Goal: Task Accomplishment & Management: Manage account settings

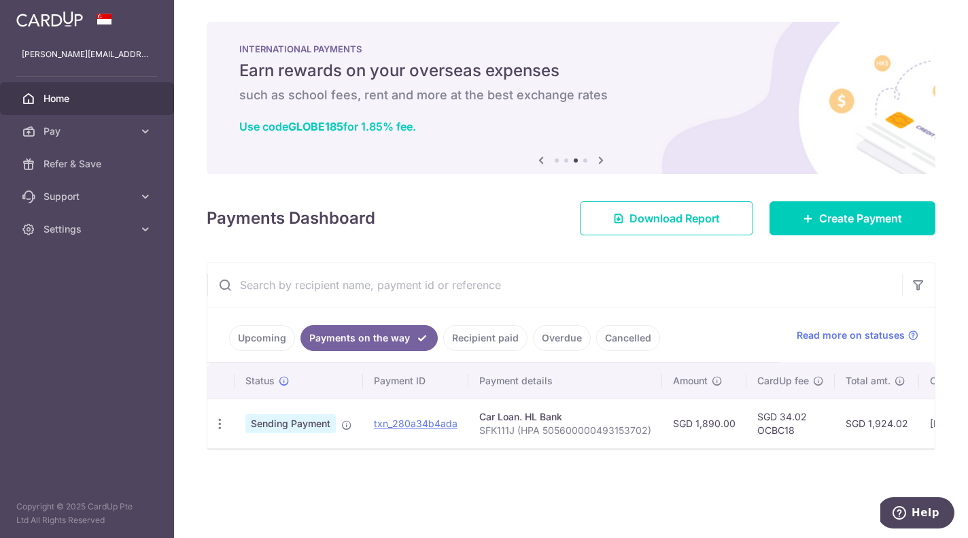
click at [260, 344] on link "Upcoming" at bounding box center [262, 338] width 66 height 26
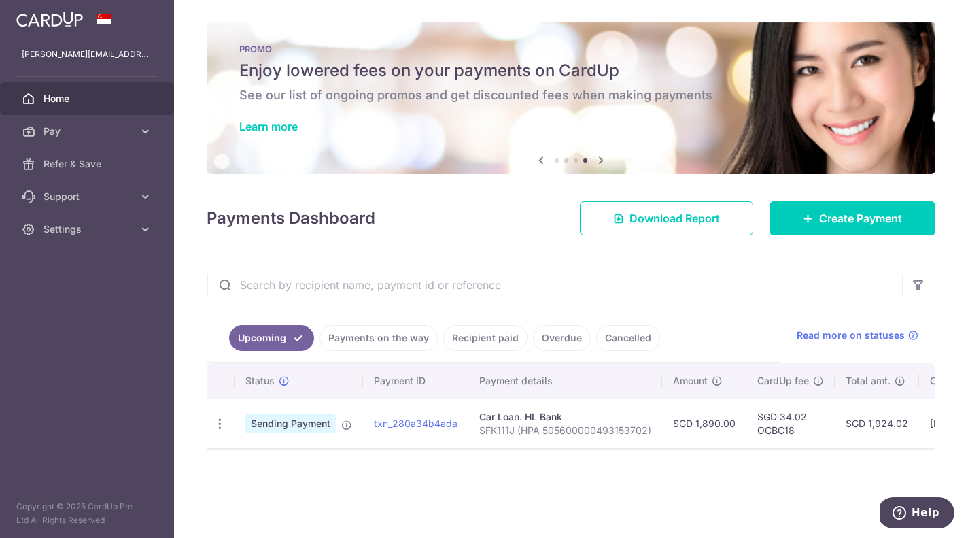
click at [63, 98] on span "Home" at bounding box center [89, 99] width 90 height 14
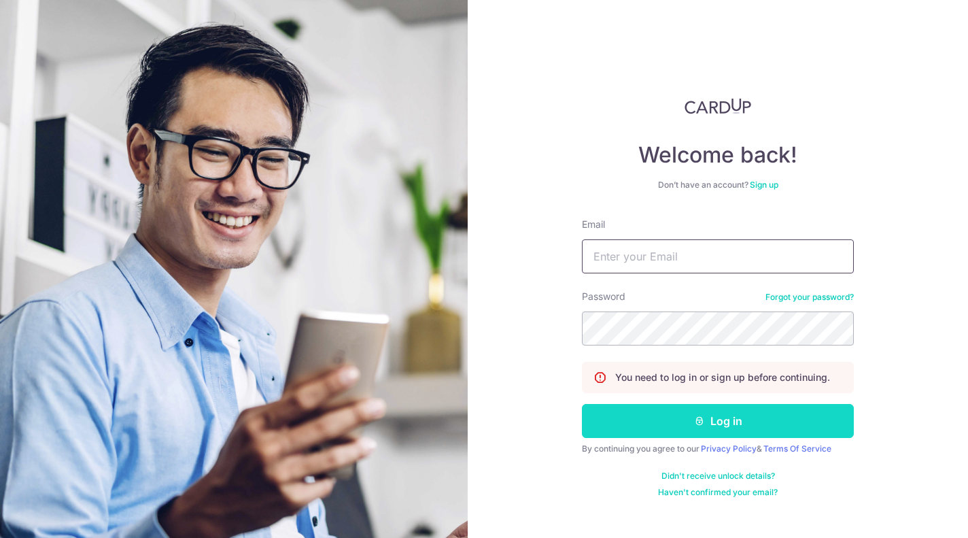
type input "[PERSON_NAME][EMAIL_ADDRESS][DOMAIN_NAME]"
click at [728, 424] on button "Log in" at bounding box center [718, 421] width 272 height 34
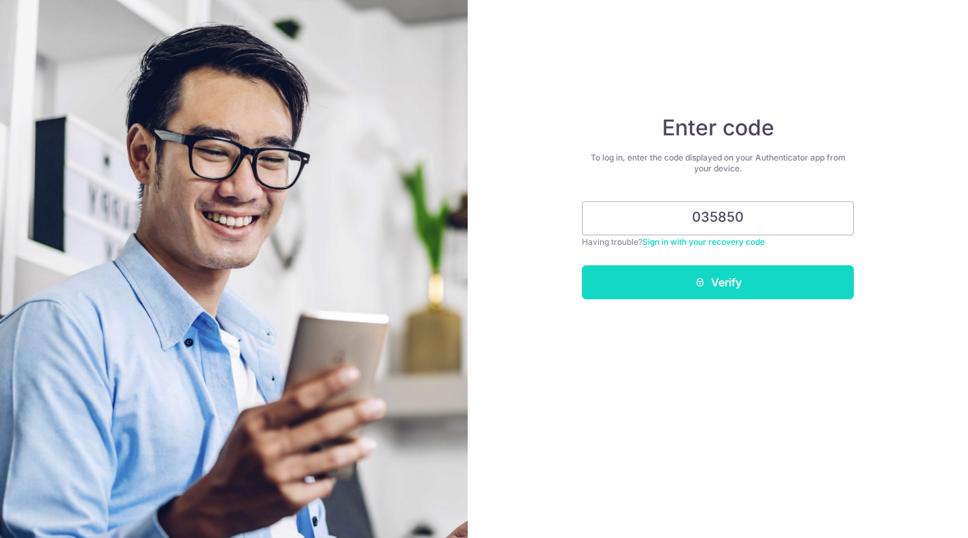
type input "035850"
click at [721, 282] on button "Verify" at bounding box center [718, 282] width 272 height 34
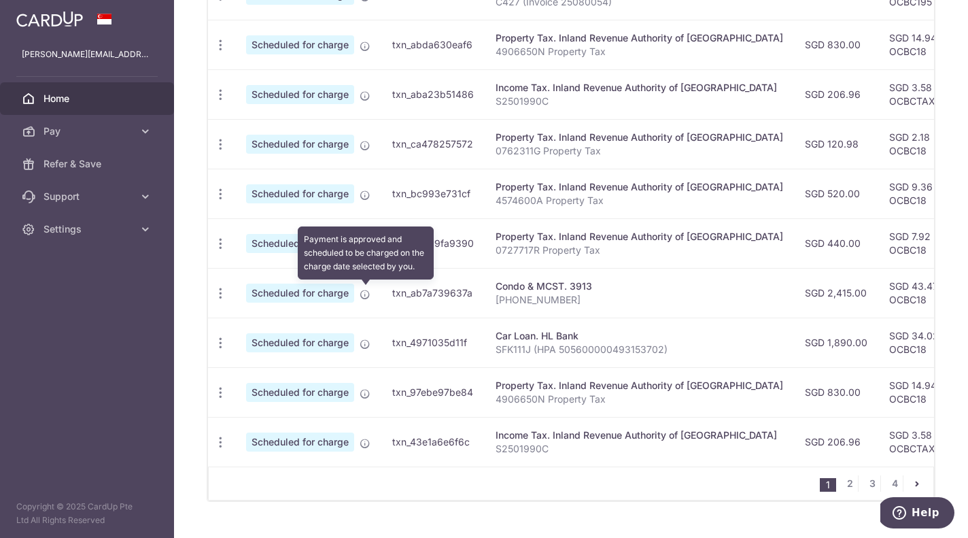
click at [366, 294] on icon at bounding box center [365, 294] width 11 height 11
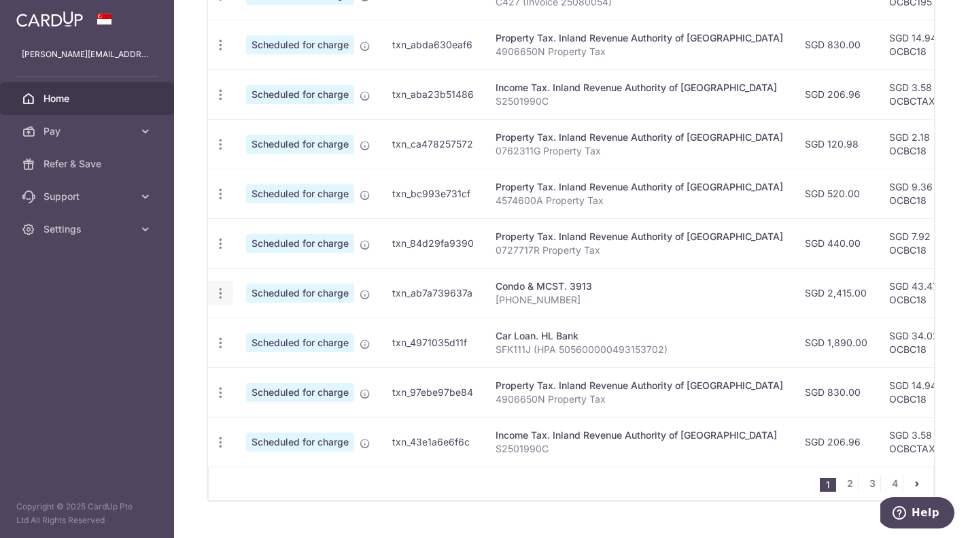
click at [220, 296] on icon "button" at bounding box center [221, 293] width 14 height 14
click at [269, 327] on span "Update payment" at bounding box center [293, 330] width 92 height 16
radio input "true"
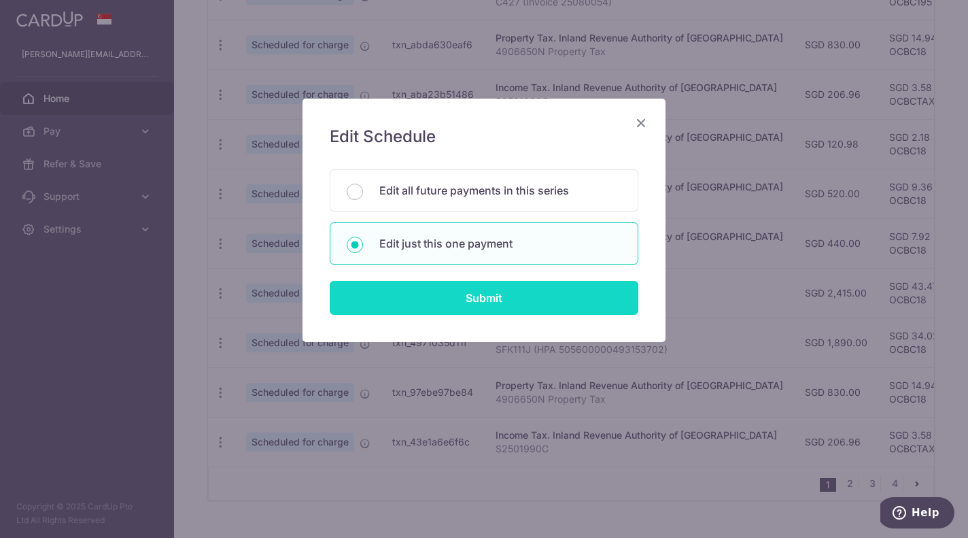
click at [474, 303] on input "Submit" at bounding box center [484, 298] width 309 height 34
radio input "true"
type input "2,415.00"
type input "[DATE]"
type input "[PHONE_NUMBER]"
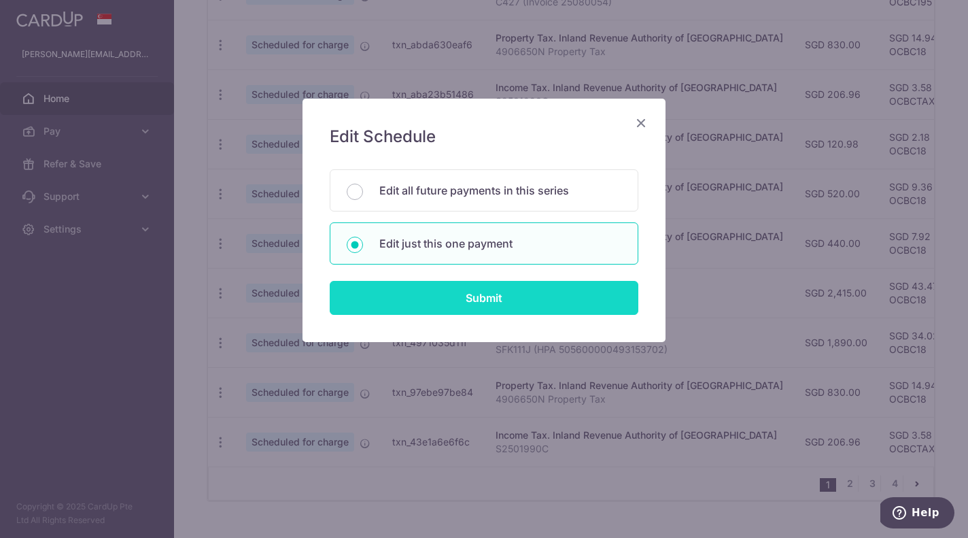
type input "OCBC18"
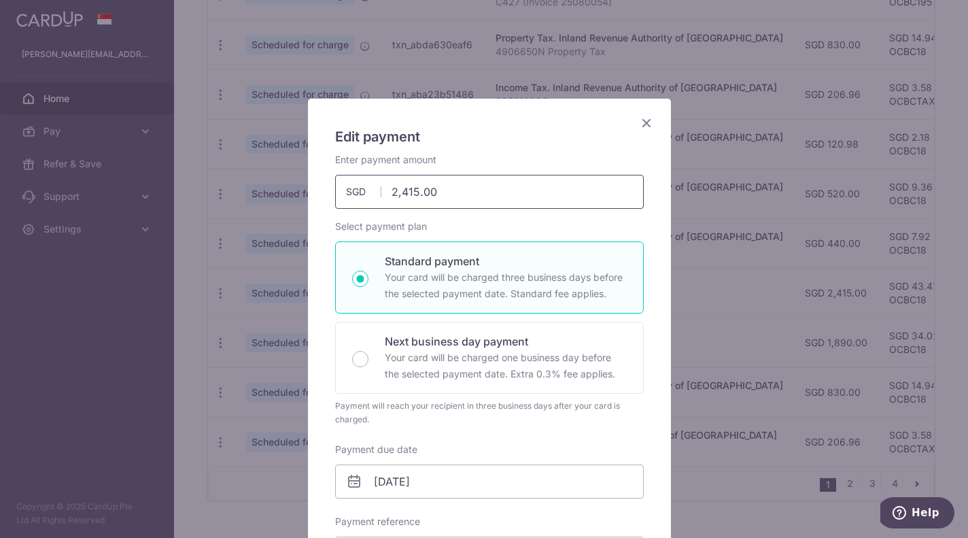
click at [446, 193] on input "2,415.00" at bounding box center [489, 192] width 309 height 34
type input "2"
type input "3,010.00"
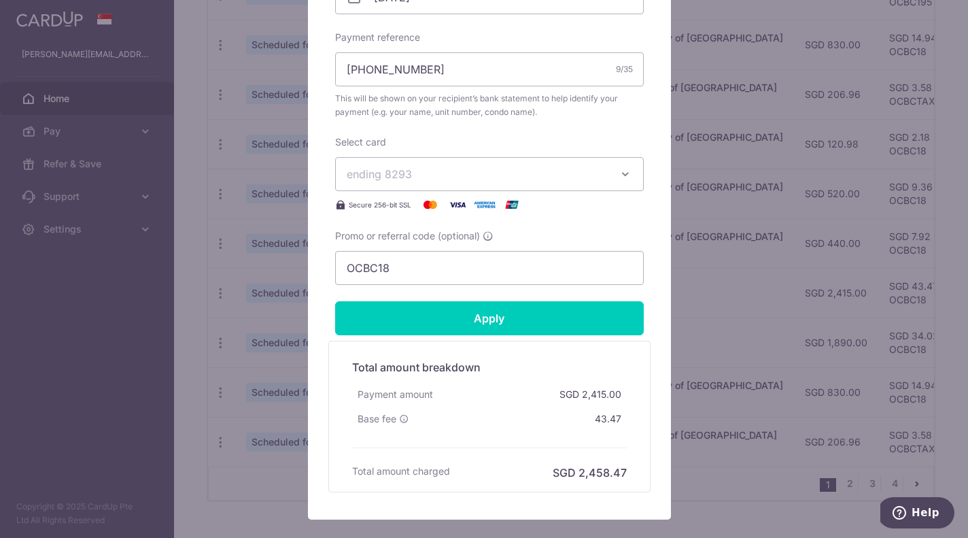
scroll to position [564, 0]
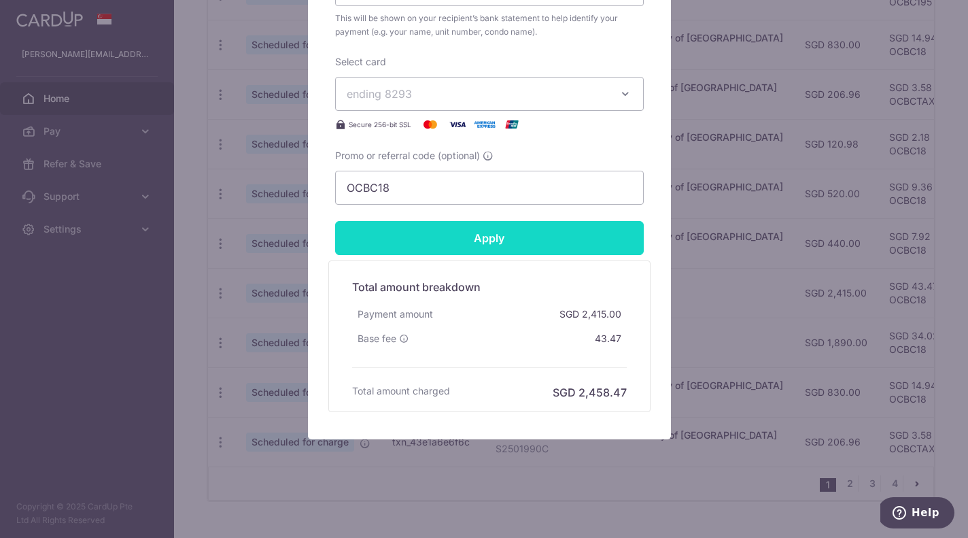
click at [492, 239] on input "Apply" at bounding box center [489, 238] width 309 height 34
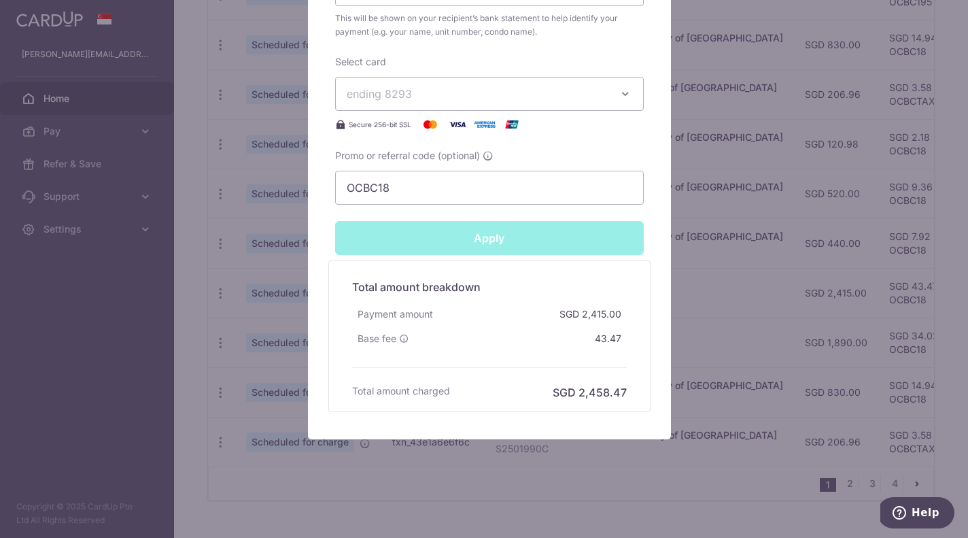
type input "Successfully Applied"
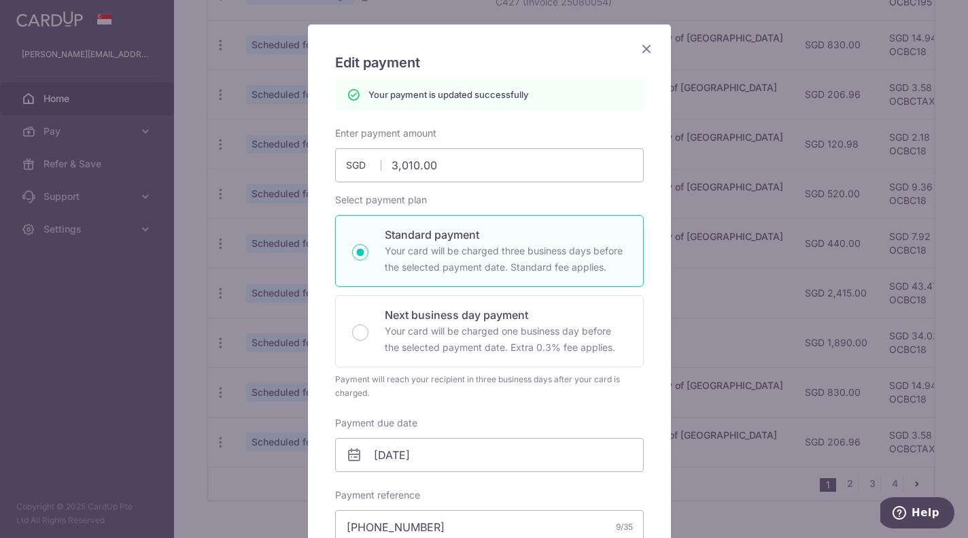
scroll to position [0, 0]
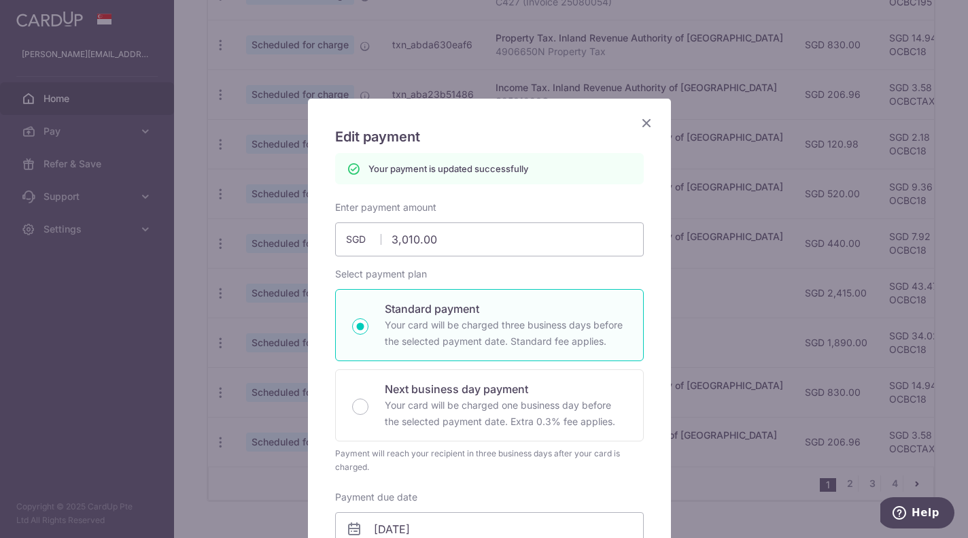
click at [641, 123] on icon "Close" at bounding box center [647, 122] width 16 height 17
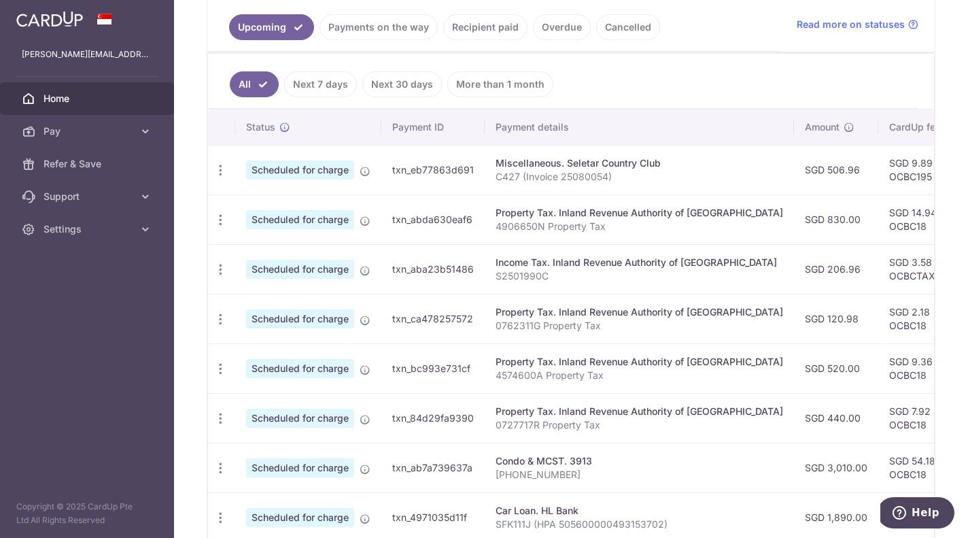
scroll to position [308, 0]
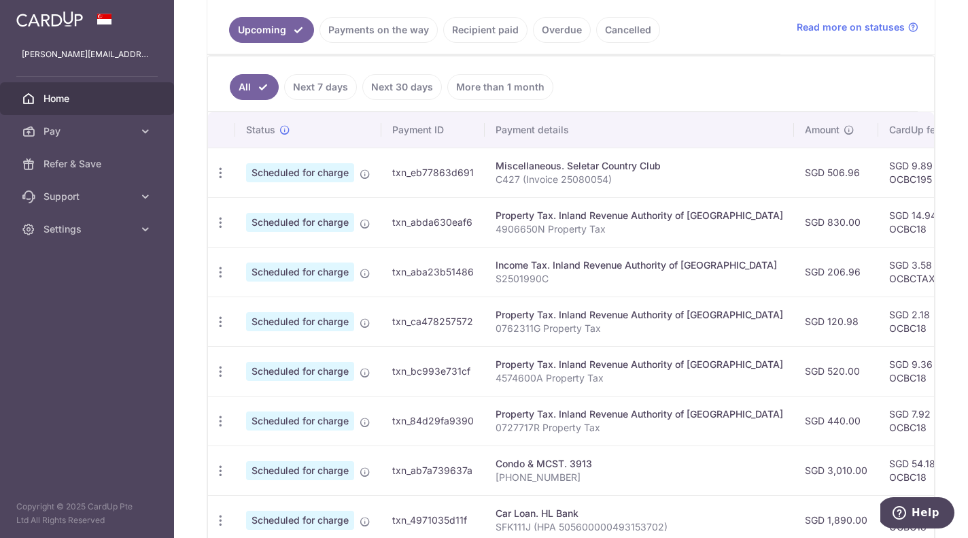
click at [488, 32] on link "Recipient paid" at bounding box center [485, 30] width 84 height 26
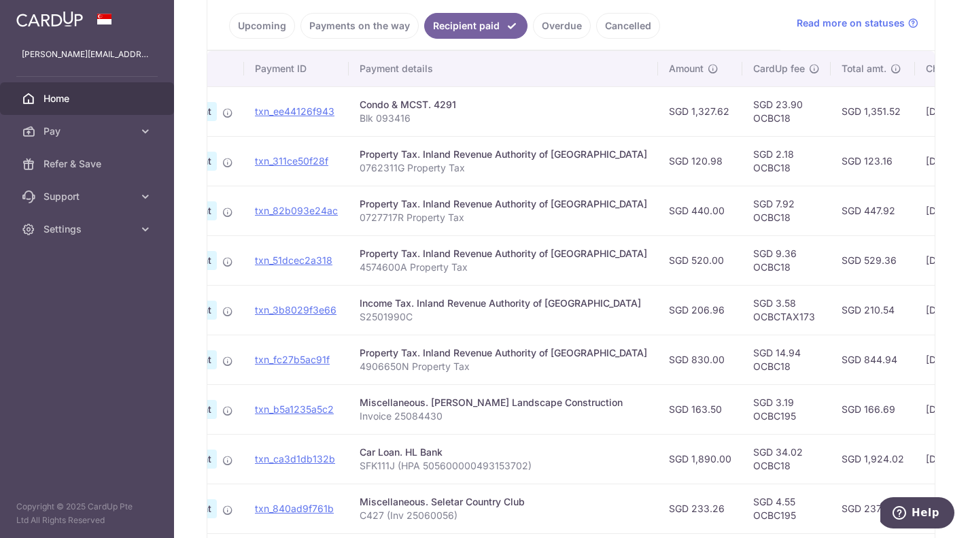
scroll to position [0, 0]
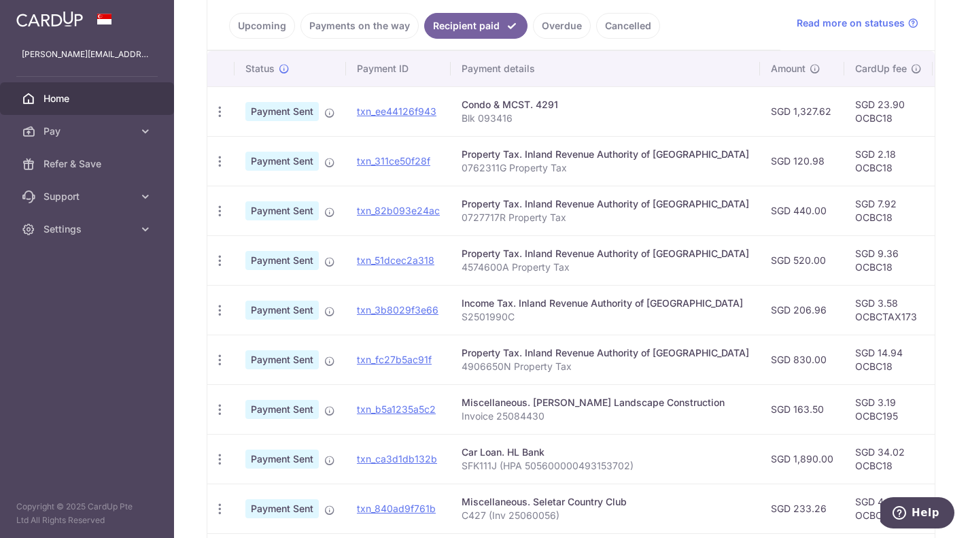
click at [340, 32] on link "Payments on the way" at bounding box center [360, 26] width 118 height 26
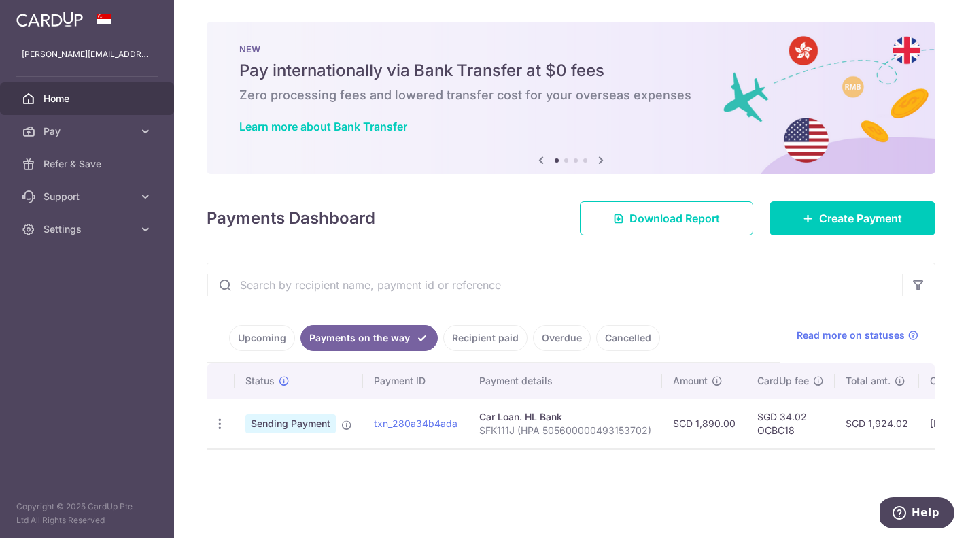
click at [262, 339] on link "Upcoming" at bounding box center [262, 338] width 66 height 26
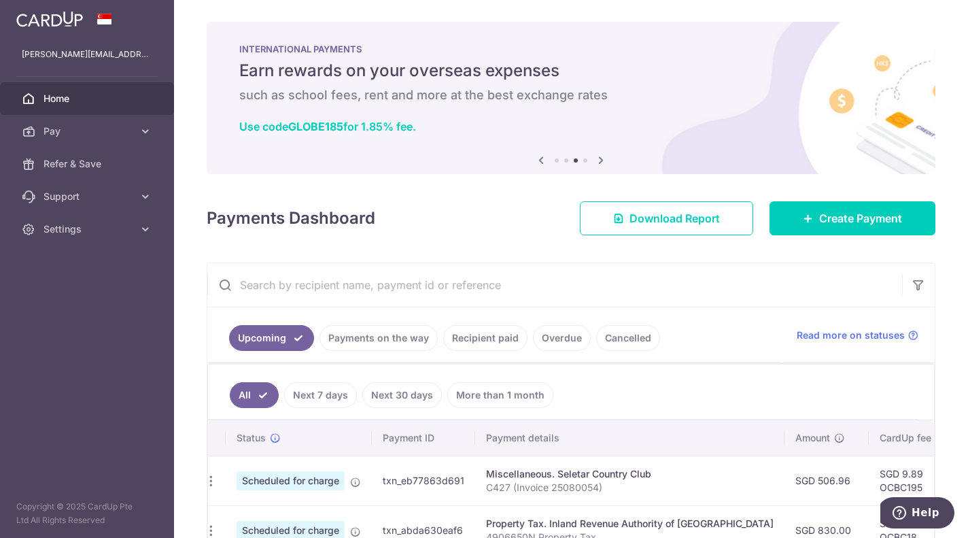
click at [491, 337] on link "Recipient paid" at bounding box center [485, 338] width 84 height 26
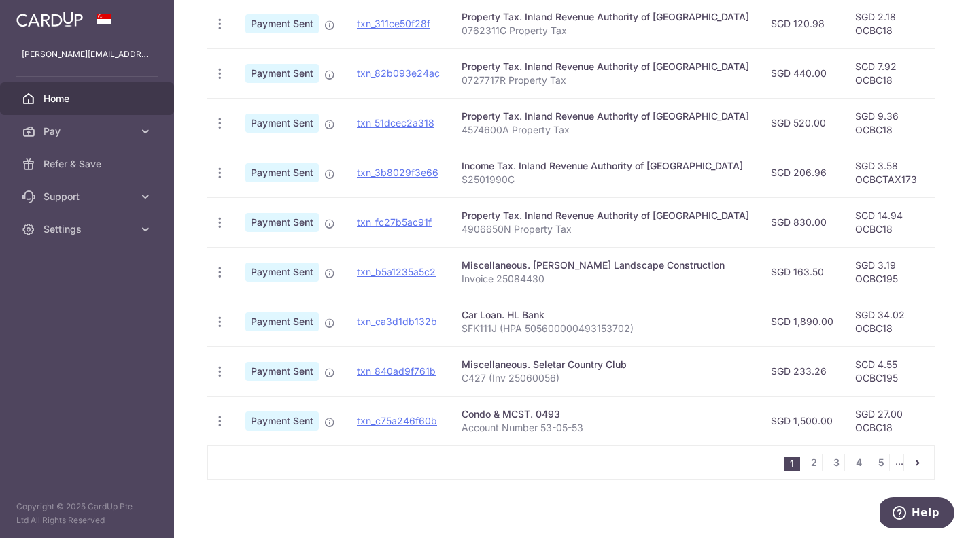
scroll to position [461, 0]
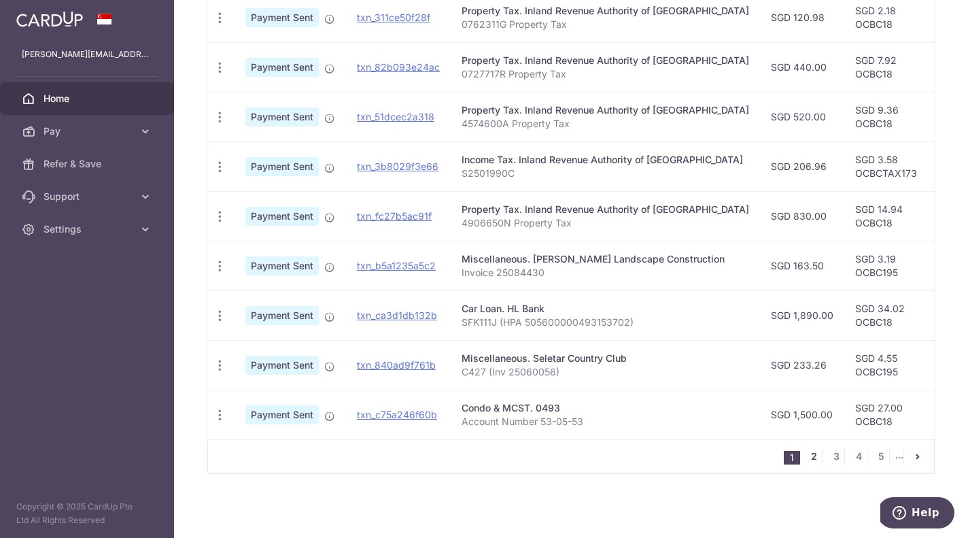
click at [806, 458] on link "2" at bounding box center [814, 456] width 16 height 16
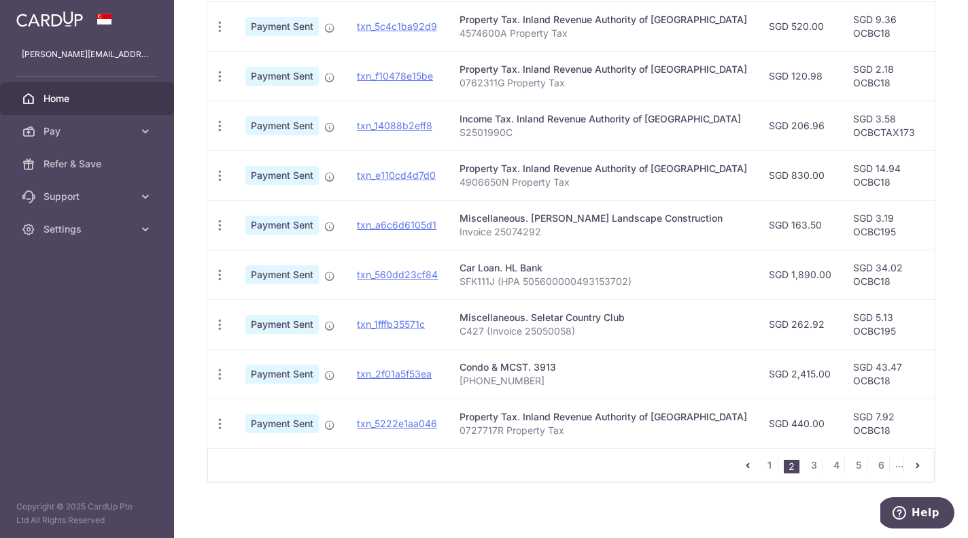
scroll to position [448, 0]
click at [766, 471] on link "1" at bounding box center [770, 464] width 16 height 16
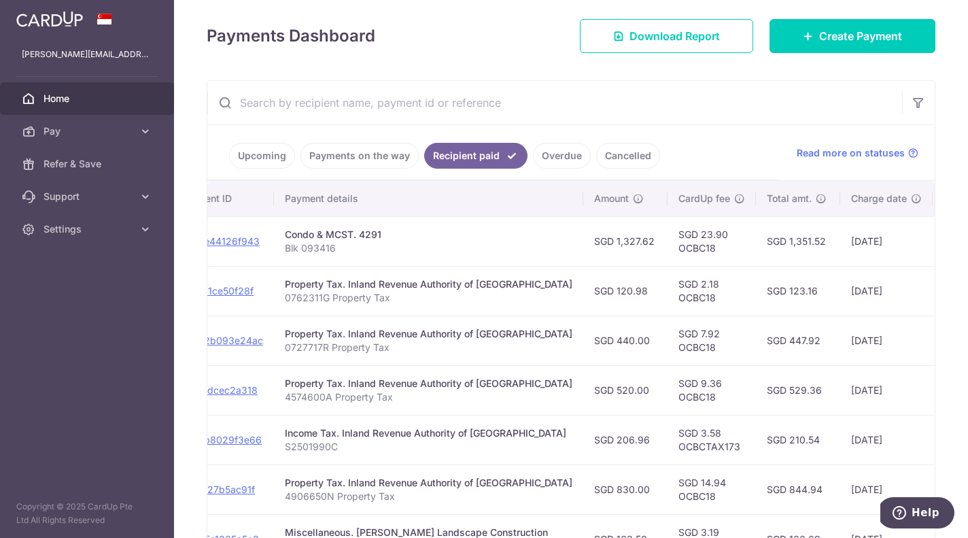
scroll to position [173, 0]
